Goal: Find specific page/section: Find specific page/section

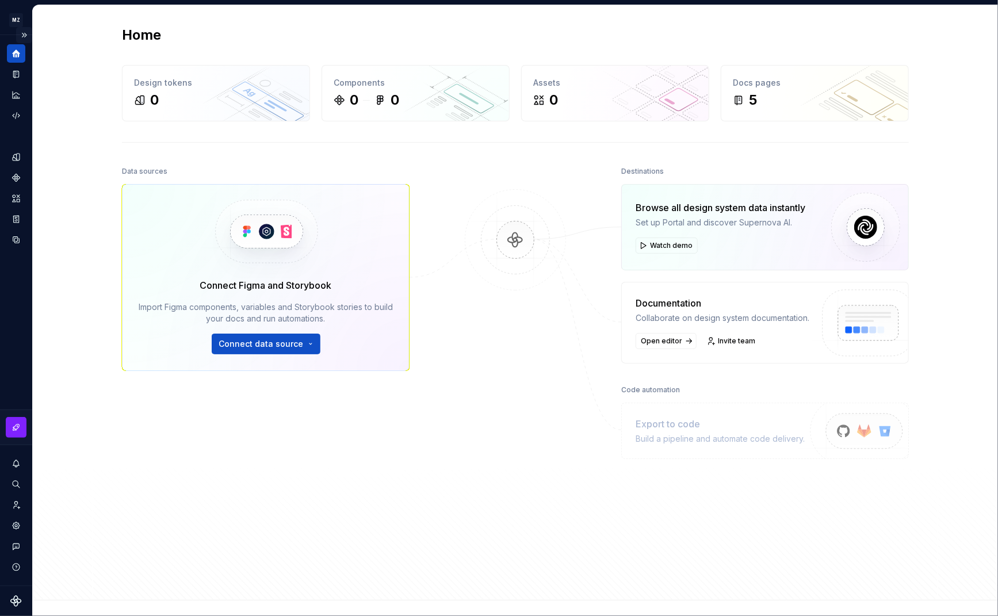
click at [29, 35] on button "Expand sidebar" at bounding box center [24, 35] width 16 height 16
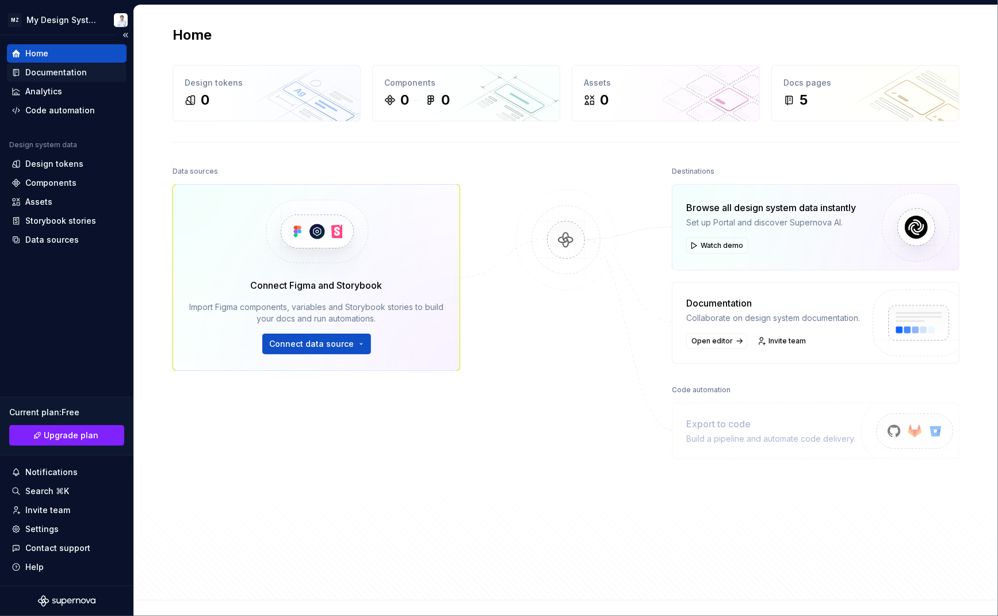
click at [41, 72] on div "Documentation" at bounding box center [56, 73] width 62 height 12
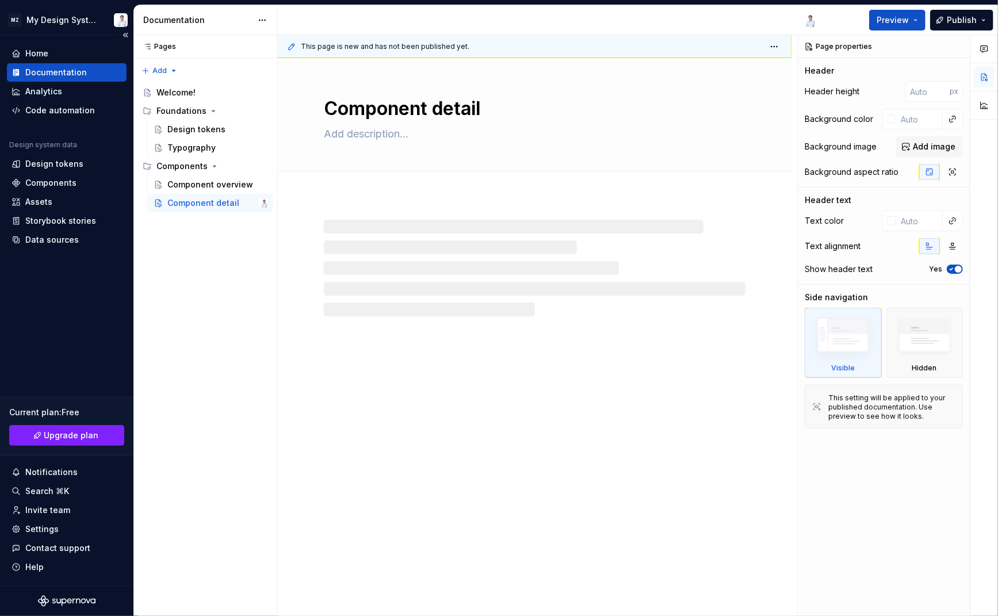
type textarea "*"
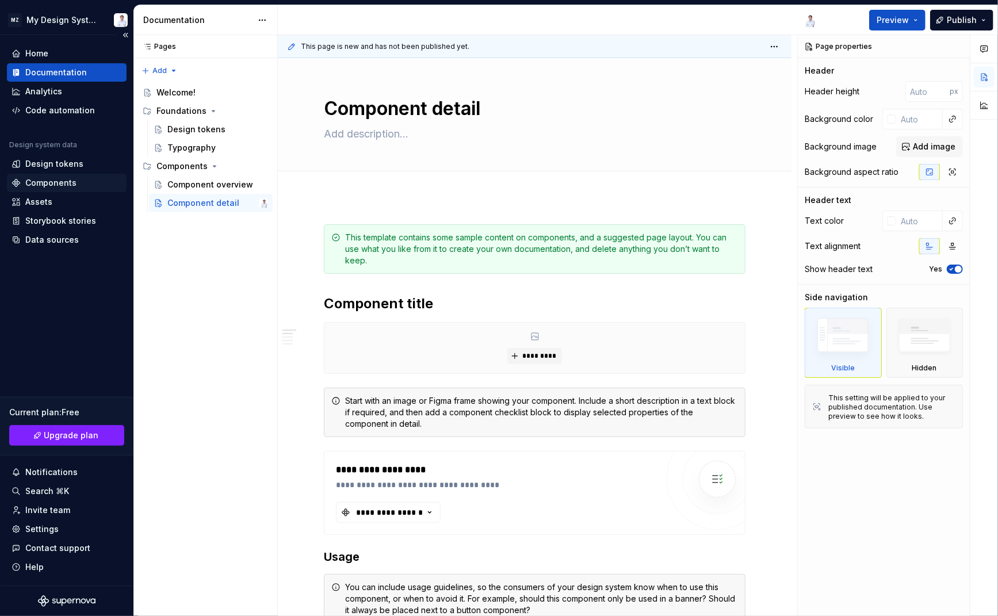
click at [64, 181] on div "Components" at bounding box center [50, 183] width 51 height 12
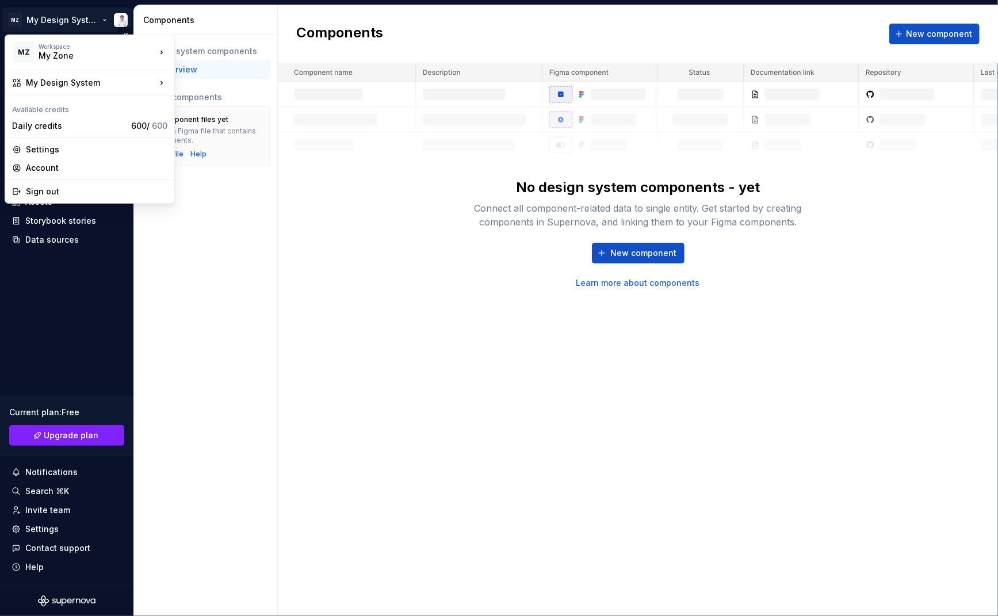
click at [65, 19] on html "MZ My Design System Home Documentation Analytics Code automation Design system …" at bounding box center [499, 308] width 998 height 616
click at [197, 68] on div "TÜV SÜD" at bounding box center [230, 69] width 75 height 12
